Goal: Task Accomplishment & Management: Use online tool/utility

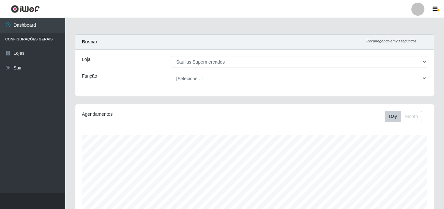
select select "423"
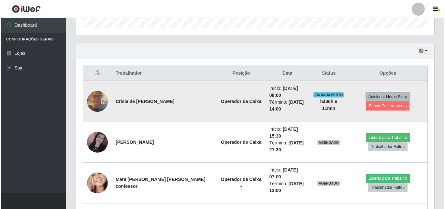
scroll to position [241, 0]
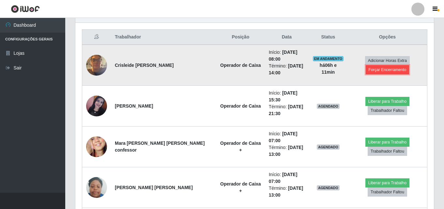
click at [377, 69] on button "Forçar Encerramento" at bounding box center [387, 69] width 44 height 9
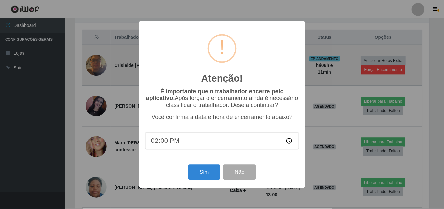
scroll to position [135, 355]
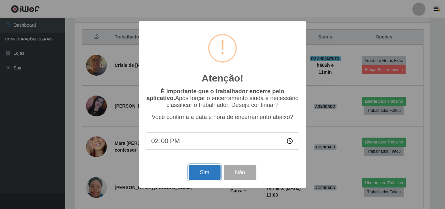
click at [197, 179] on button "Sim" at bounding box center [205, 172] width 32 height 15
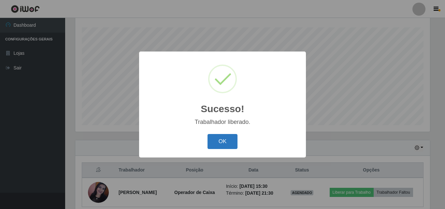
click at [235, 137] on button "OK" at bounding box center [223, 141] width 30 height 15
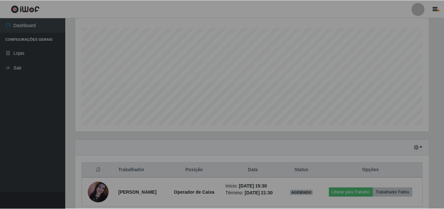
scroll to position [135, 358]
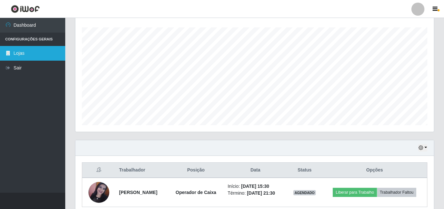
click at [28, 59] on link "Lojas" at bounding box center [32, 53] width 65 height 15
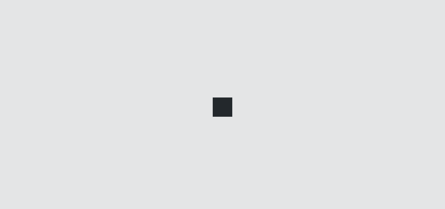
click at [29, 67] on div at bounding box center [222, 104] width 445 height 209
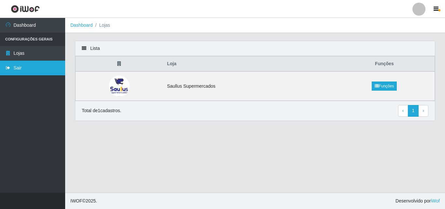
click at [38, 72] on link "Sair" at bounding box center [32, 68] width 65 height 15
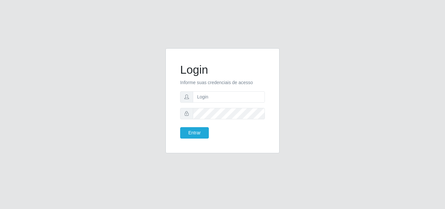
drag, startPoint x: 56, startPoint y: 222, endPoint x: 162, endPoint y: 222, distance: 106.6
click at [162, 209] on html "Login Informe suas credenciais de acesso Entrar" at bounding box center [222, 104] width 445 height 209
